Goal: Task Accomplishment & Management: Use online tool/utility

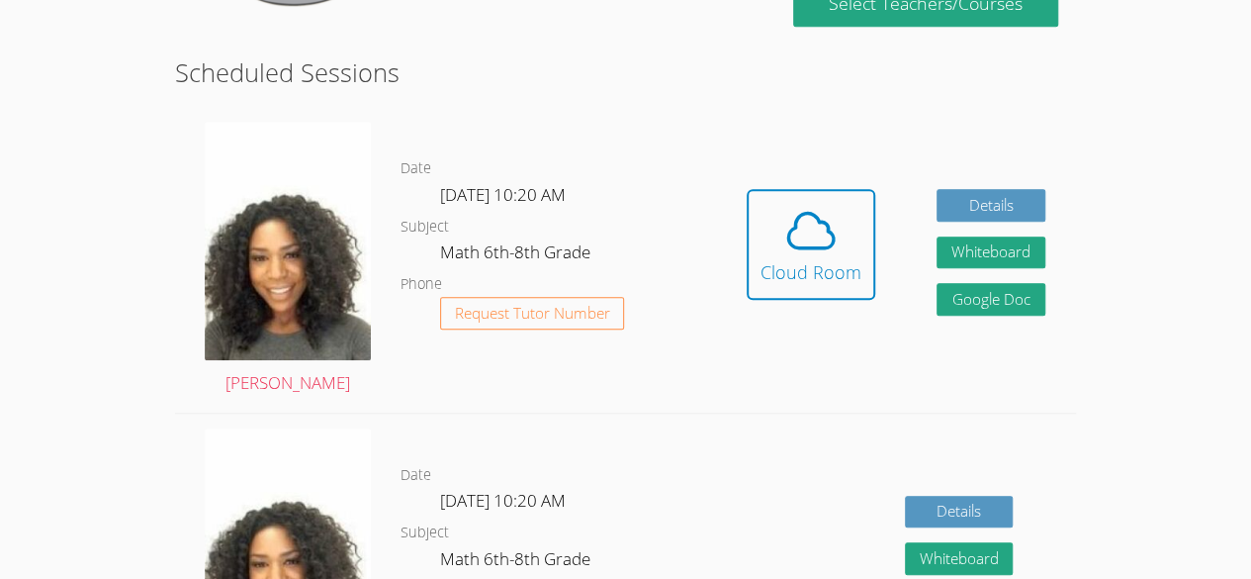
scroll to position [467, 0]
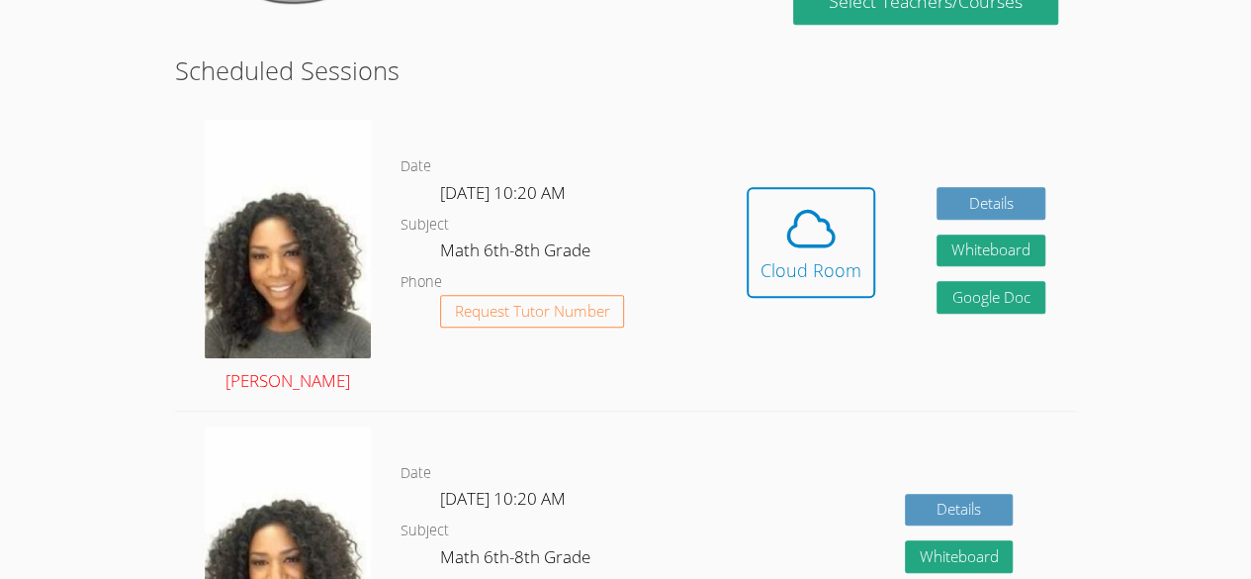
click at [235, 382] on link "[PERSON_NAME]" at bounding box center [288, 258] width 166 height 276
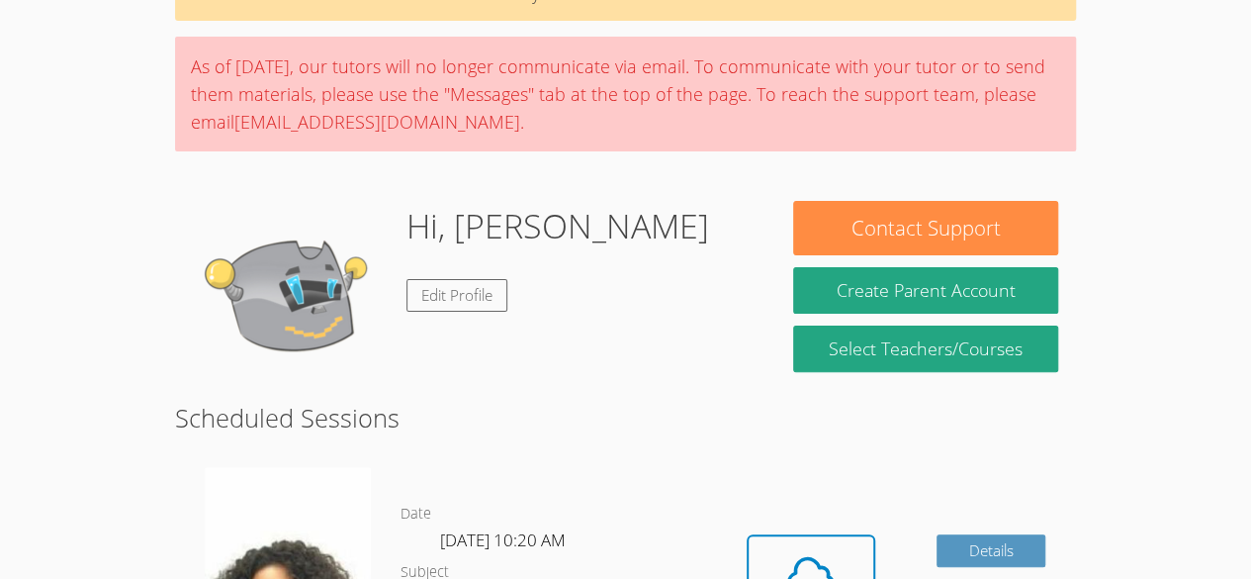
scroll to position [555, 0]
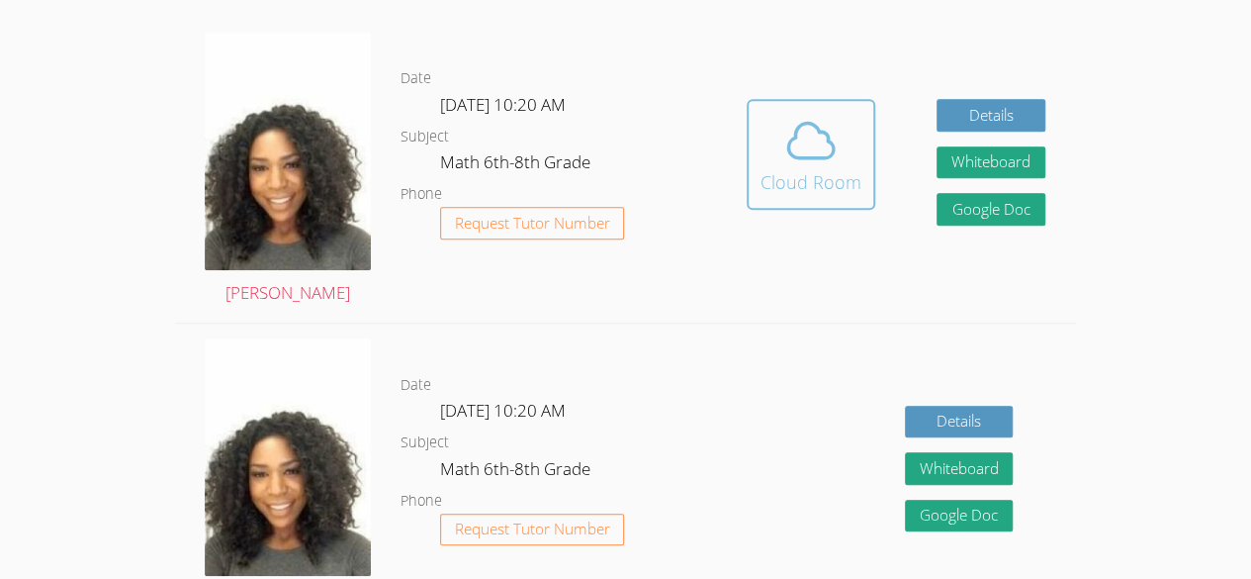
click at [823, 168] on div "Cloud Room" at bounding box center [810, 182] width 101 height 28
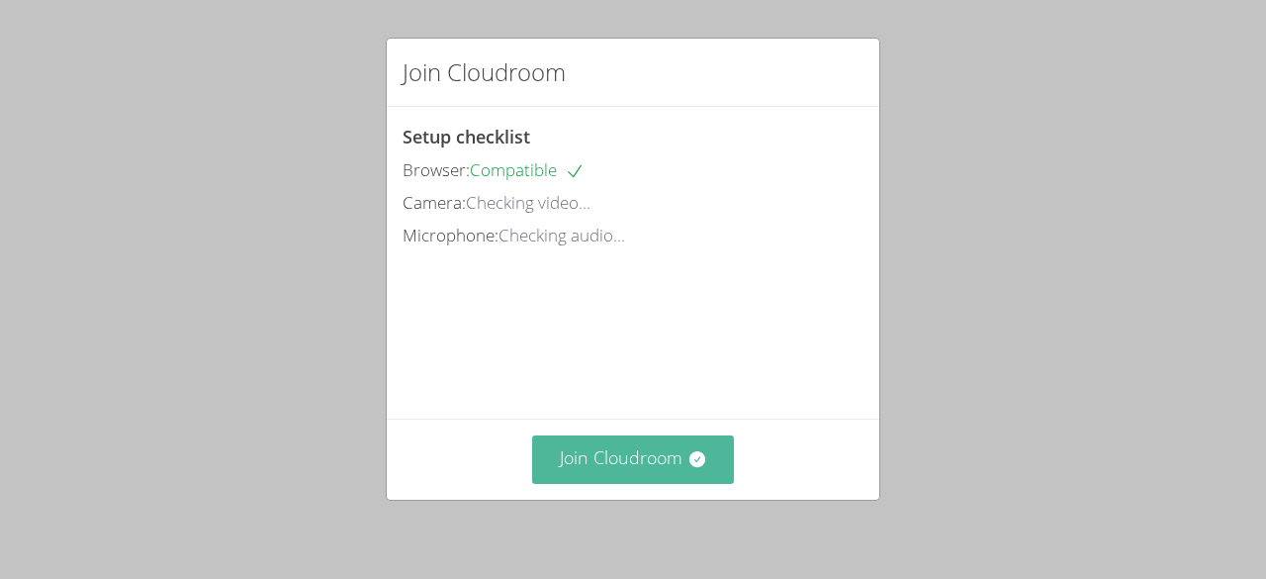
click at [675, 450] on button "Join Cloudroom" at bounding box center [633, 459] width 203 height 48
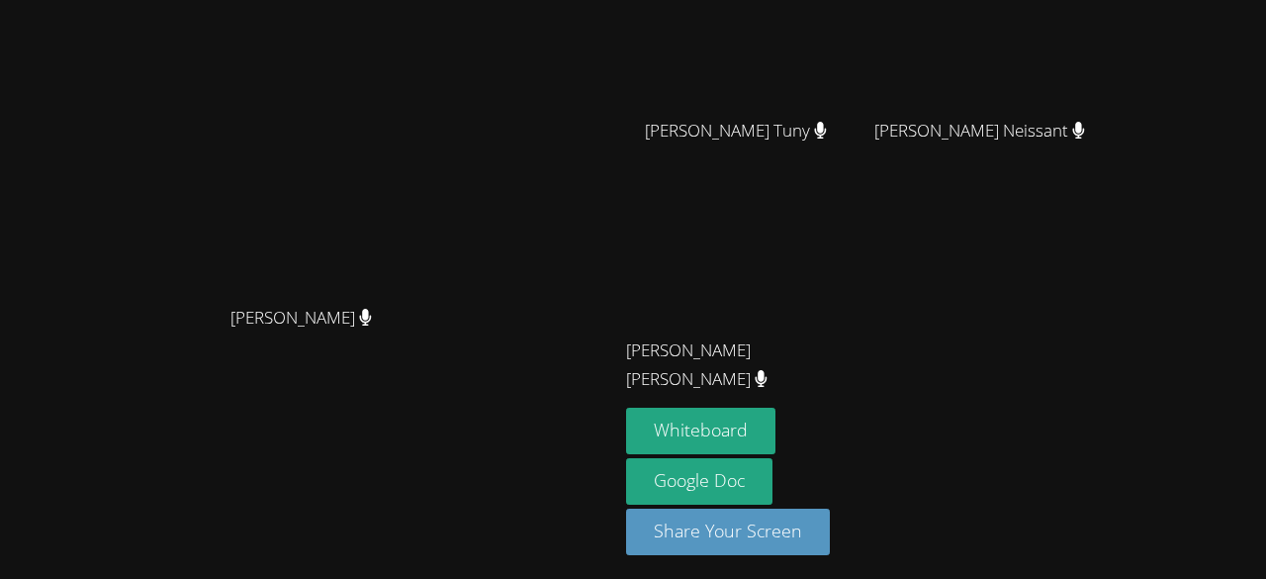
scroll to position [252, 0]
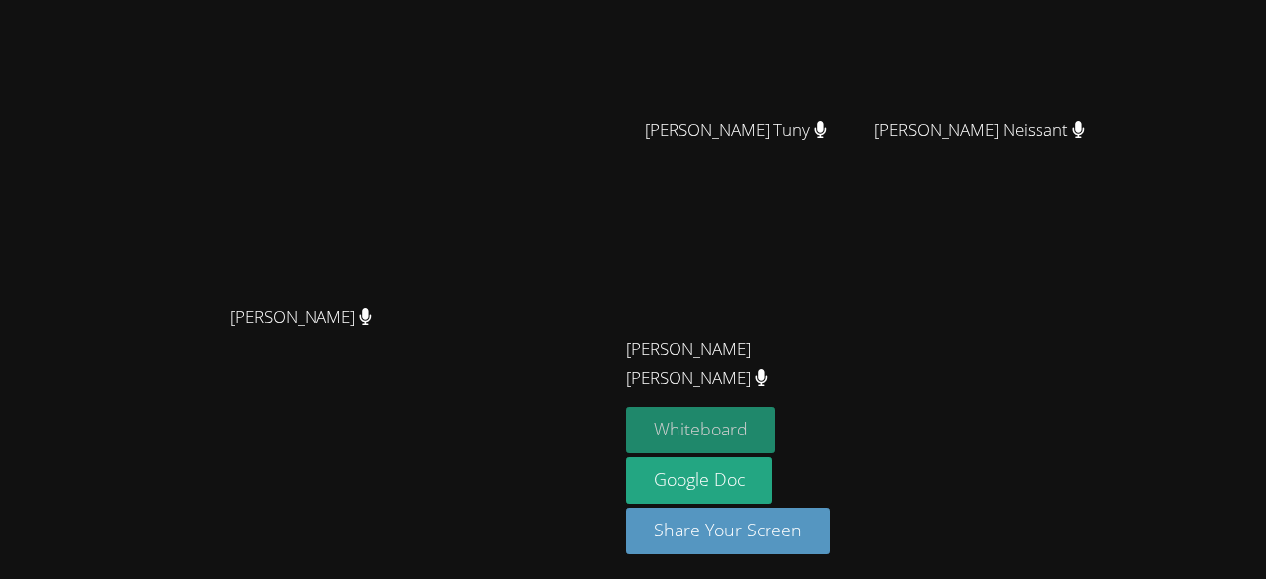
click at [775, 435] on button "Whiteboard" at bounding box center [700, 429] width 149 height 46
